Goal: Information Seeking & Learning: Learn about a topic

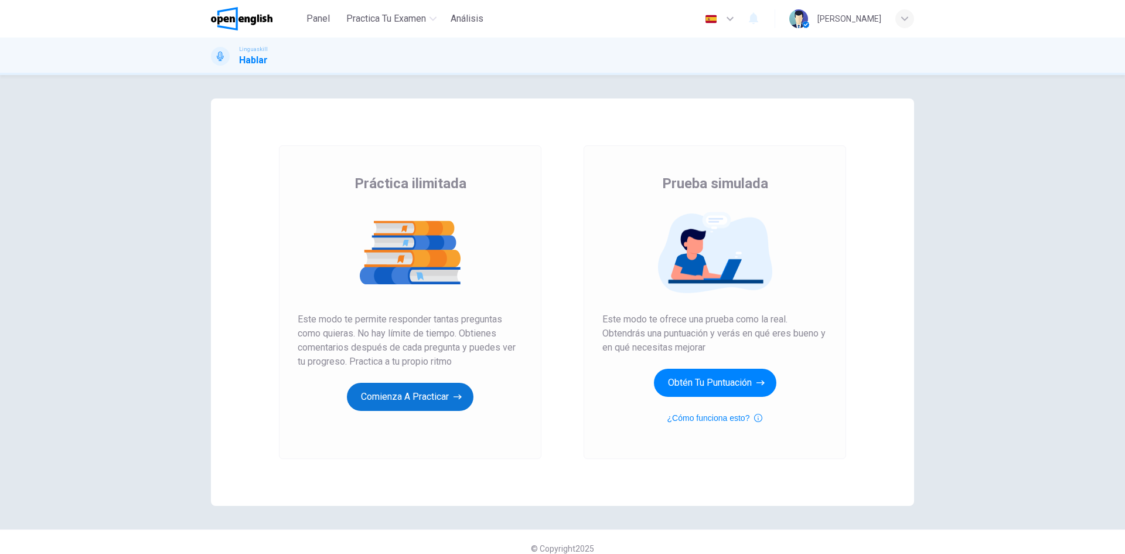
click at [446, 401] on button "Comienza a practicar" at bounding box center [410, 397] width 127 height 28
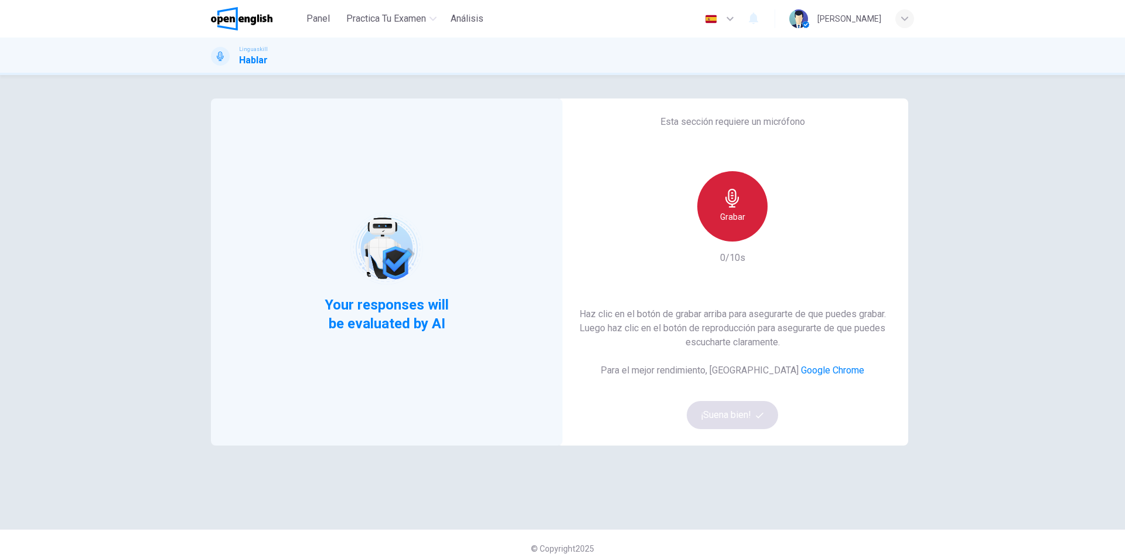
click at [744, 221] on div "Grabar" at bounding box center [732, 206] width 70 height 70
click at [732, 219] on h6 "Detener" at bounding box center [733, 217] width 30 height 14
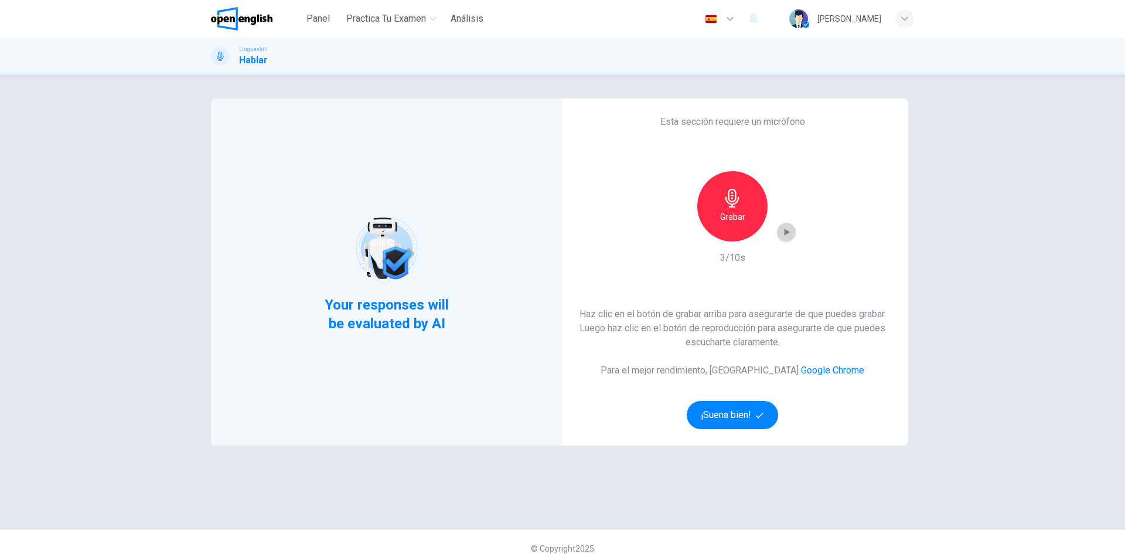
click at [780, 229] on icon "button" at bounding box center [786, 232] width 12 height 12
click at [780, 230] on icon "button" at bounding box center [786, 232] width 12 height 12
click at [748, 416] on button "¡Suena bien!" at bounding box center [732, 415] width 91 height 28
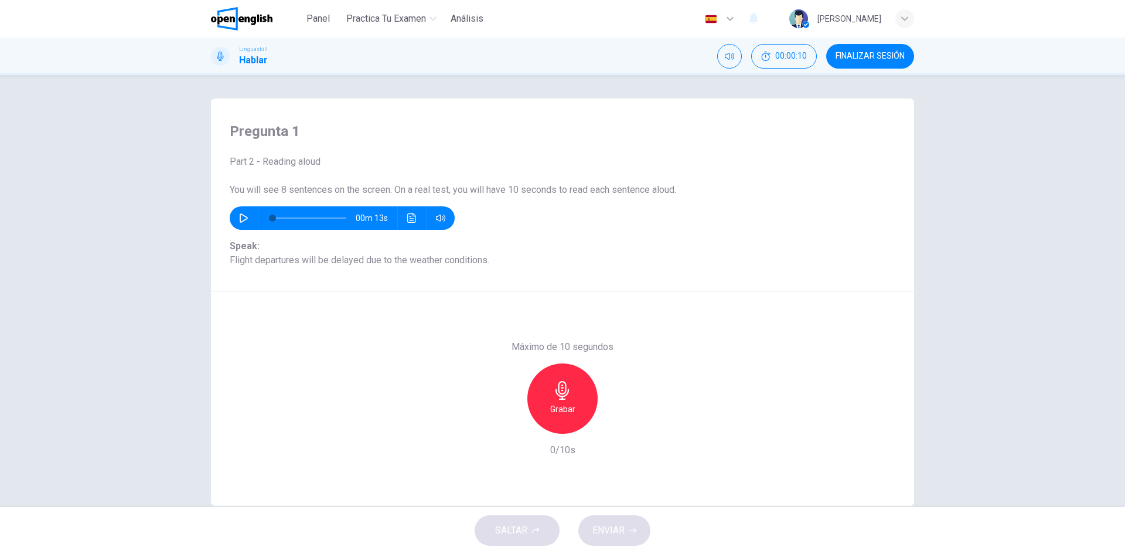
drag, startPoint x: 227, startPoint y: 260, endPoint x: 438, endPoint y: 258, distance: 210.9
click at [438, 258] on span "Speak: Flight departures will be delayed due to the weather conditions." at bounding box center [563, 253] width 666 height 28
click at [873, 49] on button "FINALIZAR SESIÓN" at bounding box center [870, 56] width 88 height 25
